Goal: Information Seeking & Learning: Learn about a topic

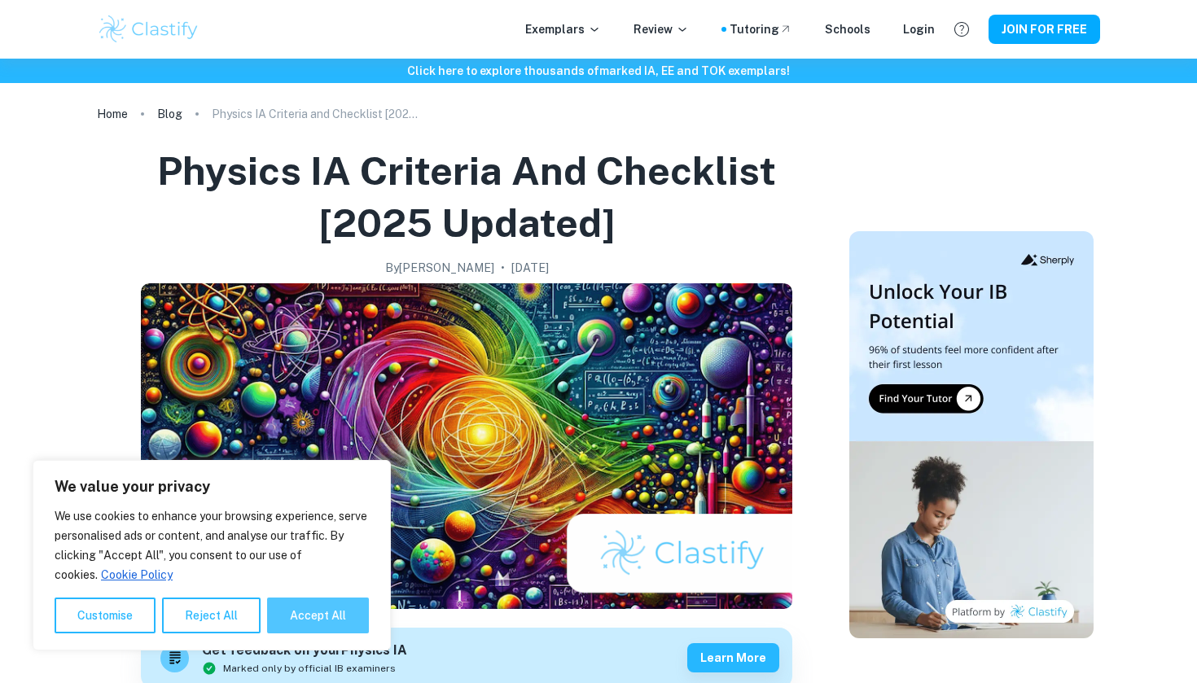
click at [313, 611] on button "Accept All" at bounding box center [318, 616] width 102 height 36
checkbox input "true"
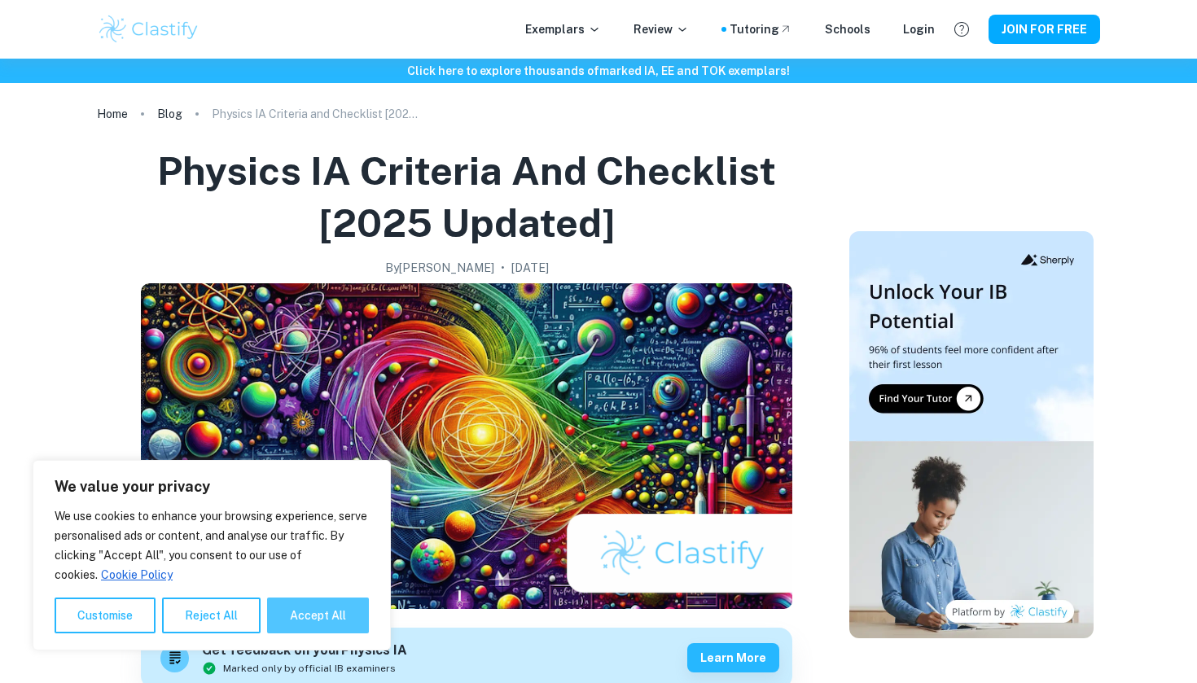
checkbox input "true"
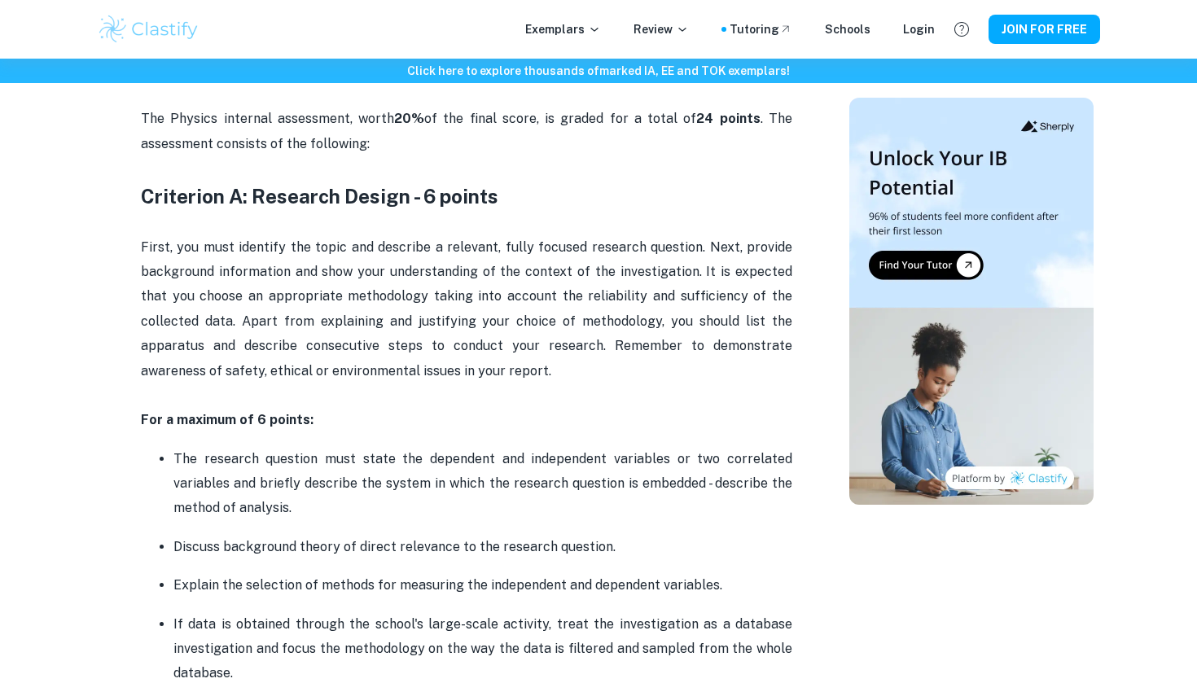
scroll to position [783, 0]
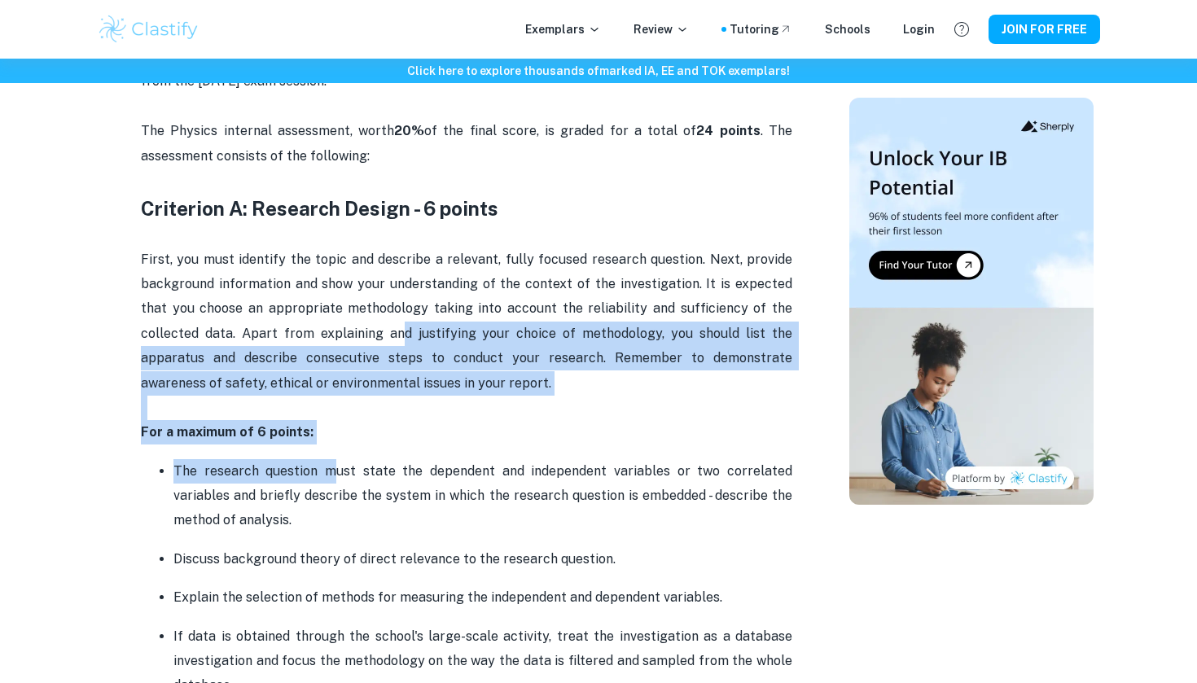
drag, startPoint x: 334, startPoint y: 459, endPoint x: 334, endPoint y: 322, distance: 136.8
click at [189, 253] on span "First, you must identify the topic and describe a relevant, fully focused resea…" at bounding box center [468, 321] width 655 height 139
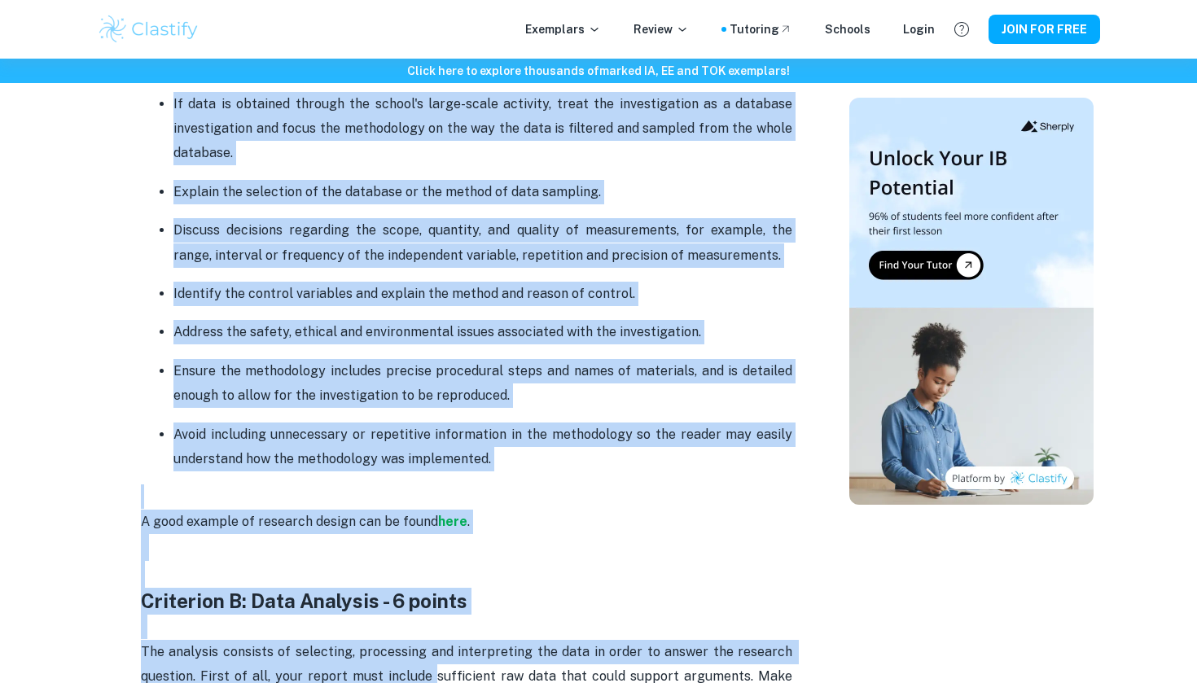
scroll to position [1328, 0]
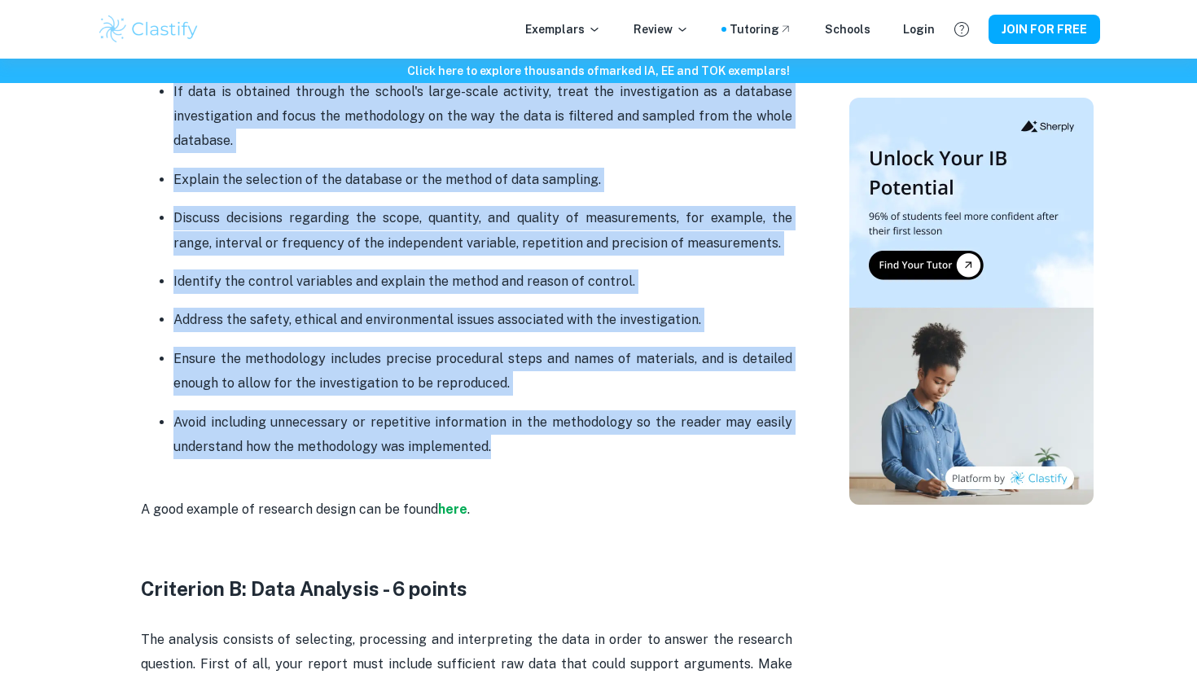
drag, startPoint x: 147, startPoint y: 212, endPoint x: 494, endPoint y: 451, distance: 422.0
copy div "Loremipsu D: Sitametc Adipis - 1 elitse Doeiu, tem inci utlabore etd magna ali …"
click at [743, 352] on p "Ensure the methodology includes precise procedural steps and names of materials…" at bounding box center [482, 372] width 619 height 50
